Goal: Contribute content

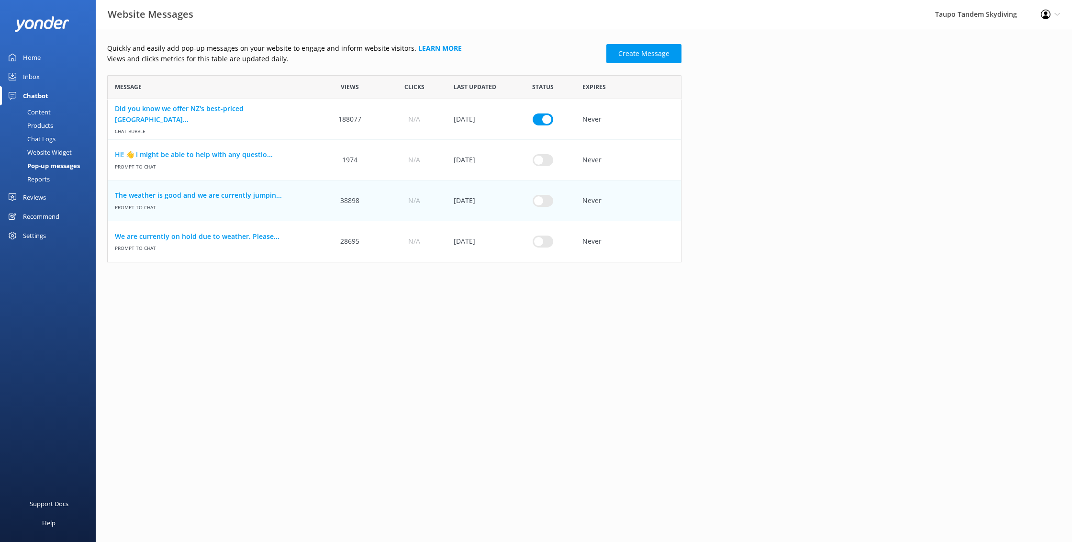
scroll to position [187, 574]
click at [545, 198] on input "row" at bounding box center [543, 200] width 21 height 12
checkbox input "true"
click at [211, 193] on link "The weather is good and we are currently jumpin..." at bounding box center [213, 195] width 196 height 11
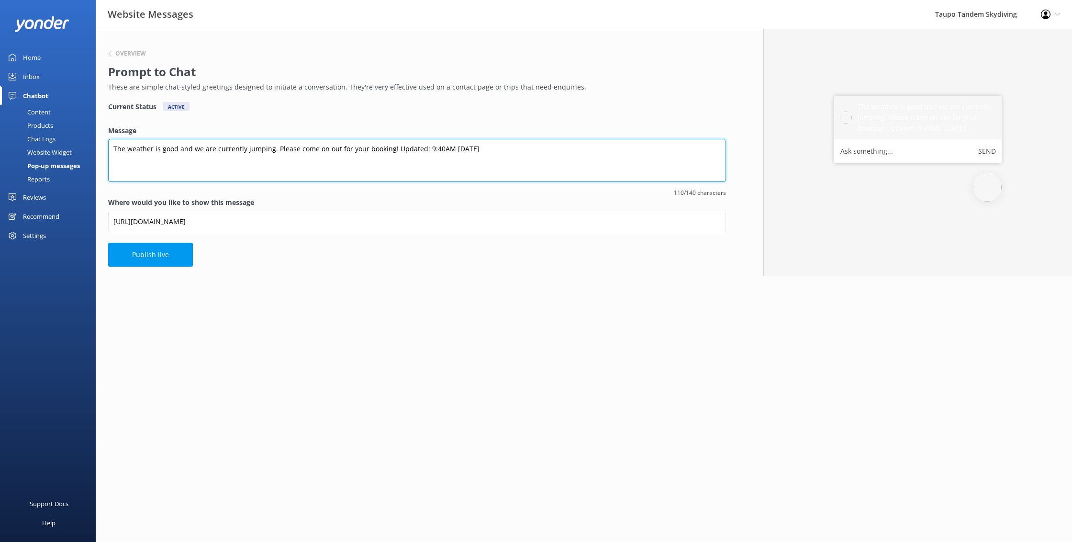
click at [435, 148] on textarea "The weather is good and we are currently jumping. Please come on out for your b…" at bounding box center [417, 160] width 618 height 43
type textarea "The weather is good and we are currently jumping. Please come on out for your b…"
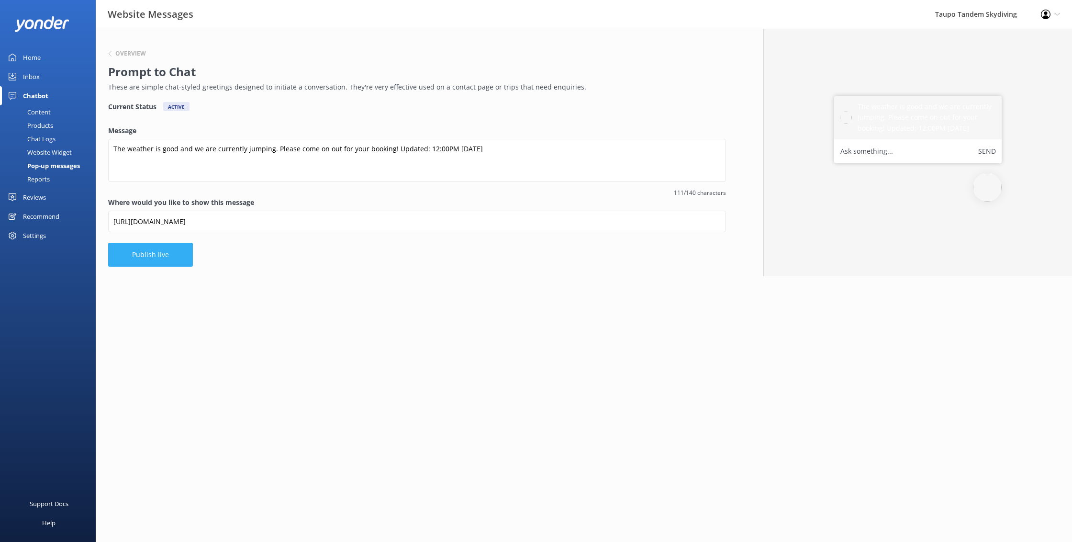
click at [149, 259] on button "Publish live" at bounding box center [150, 255] width 85 height 24
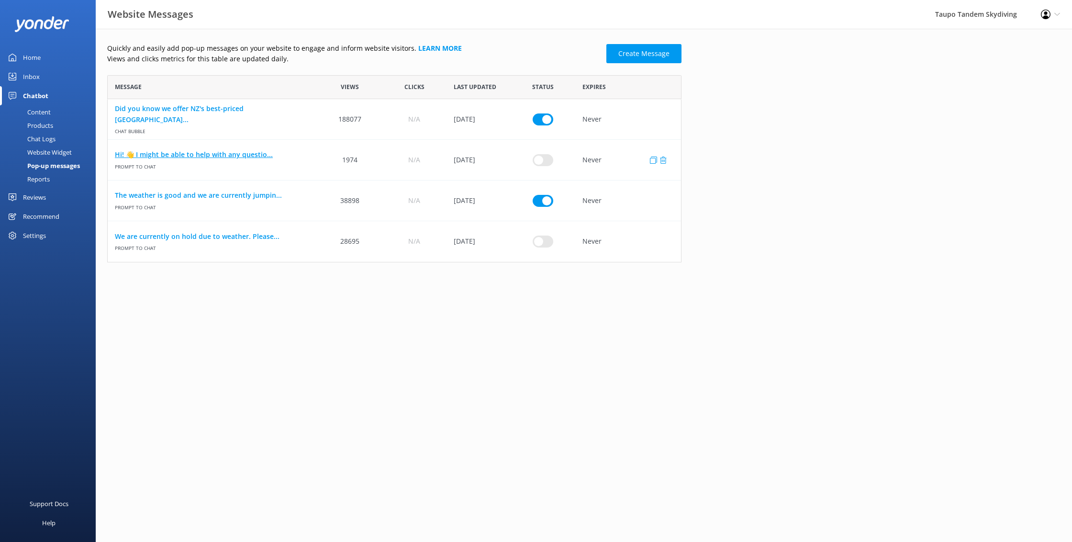
scroll to position [187, 574]
